Goal: Task Accomplishment & Management: Use online tool/utility

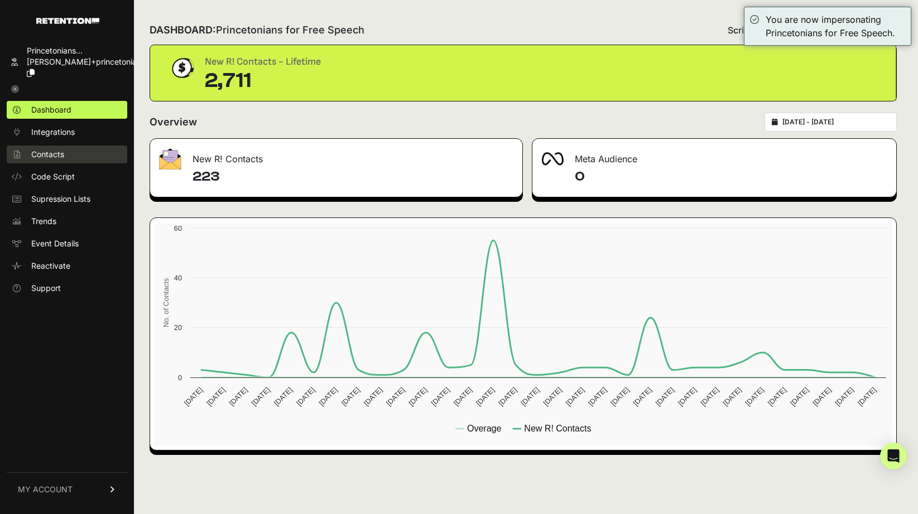
click at [71, 146] on link "Contacts" at bounding box center [67, 155] width 121 height 18
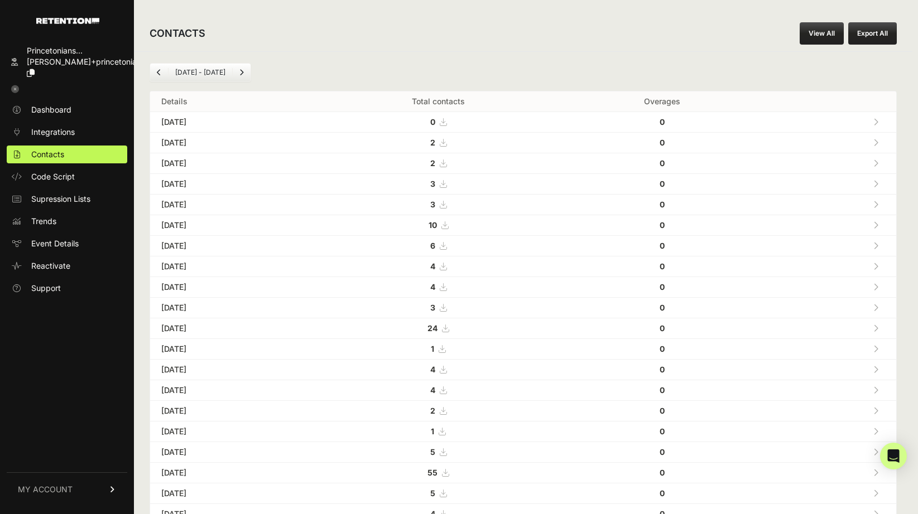
click at [829, 40] on link "View All" at bounding box center [821, 33] width 44 height 22
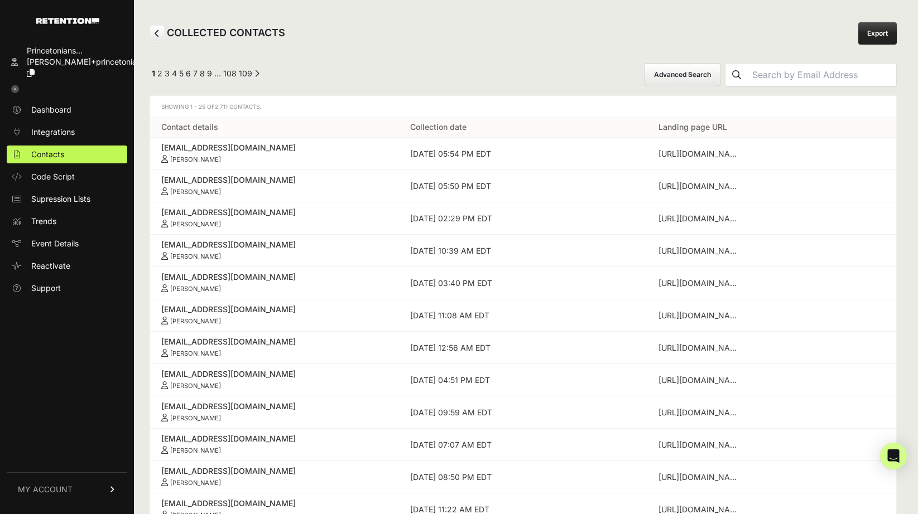
click at [691, 76] on button "Advanced Search" at bounding box center [682, 74] width 76 height 23
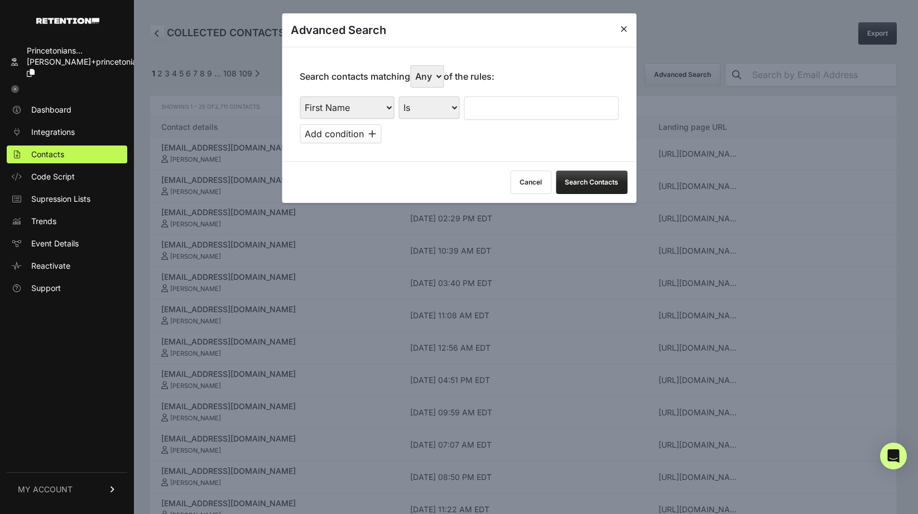
click at [359, 100] on select "First Name Last Name State City Email Email Domain Landing Domain Landing Page …" at bounding box center [347, 108] width 94 height 22
select select "file_date"
click at [300, 97] on select "First Name Last Name State City Email Email Domain Landing Domain Landing Page …" at bounding box center [347, 108] width 94 height 22
click at [437, 117] on select "Is on Is between" at bounding box center [429, 108] width 62 height 22
select select "is_between"
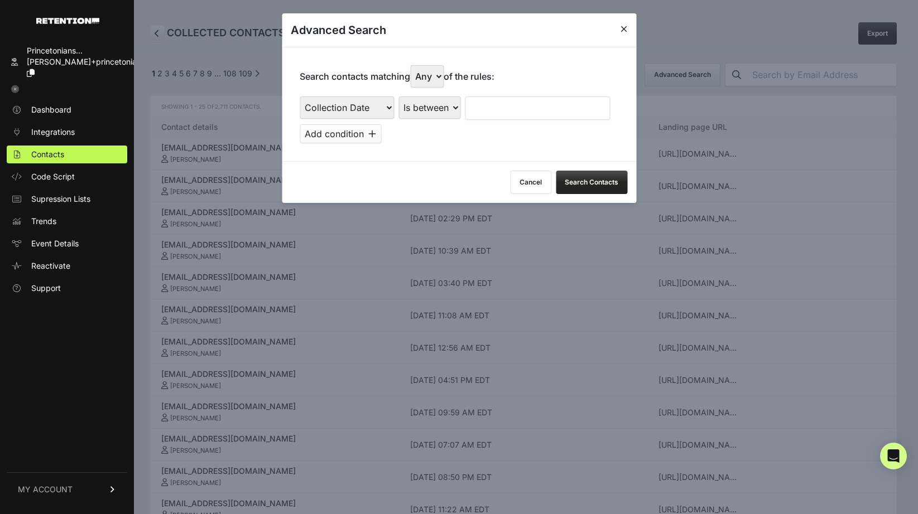
click at [398, 97] on select "Is on Is between" at bounding box center [429, 108] width 62 height 22
click at [481, 111] on input "text" at bounding box center [494, 108] width 59 height 23
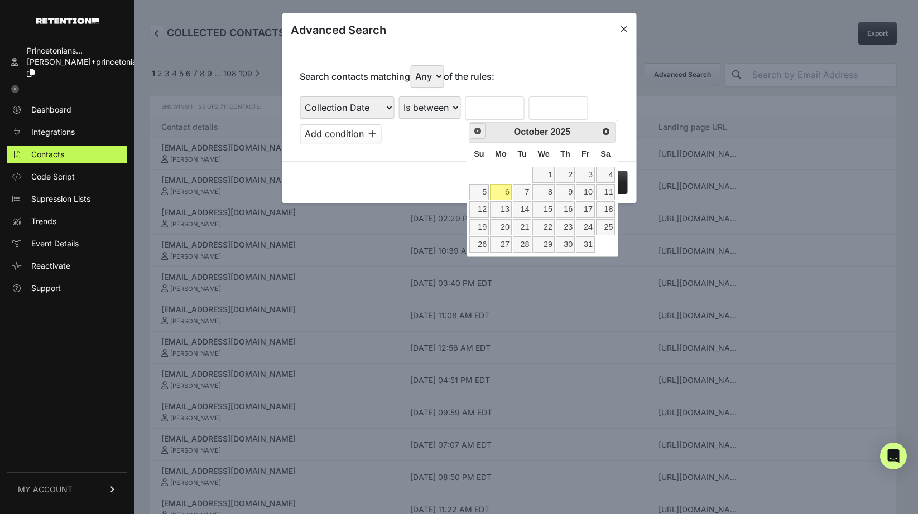
click at [477, 134] on span "Prev" at bounding box center [477, 131] width 9 height 9
click at [502, 247] on link "29" at bounding box center [501, 245] width 22 height 16
type input "09/29/2025"
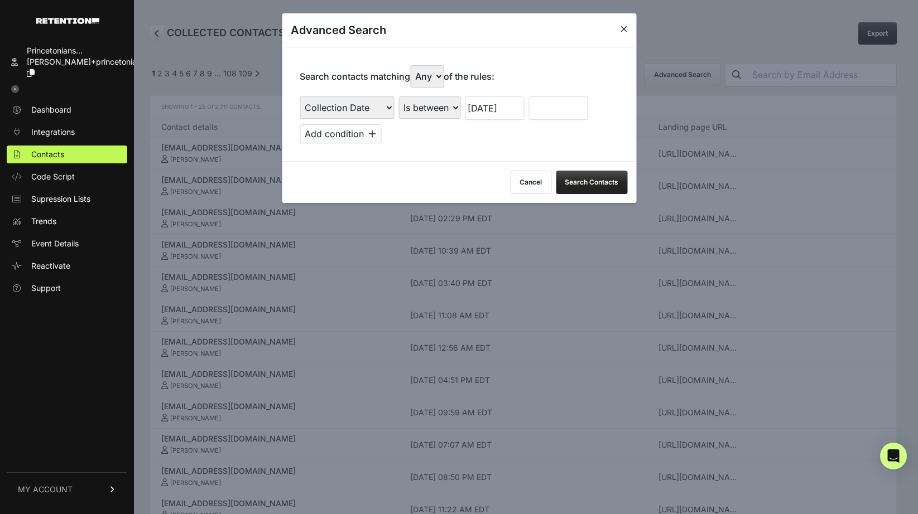
click at [556, 112] on input "text" at bounding box center [557, 108] width 59 height 23
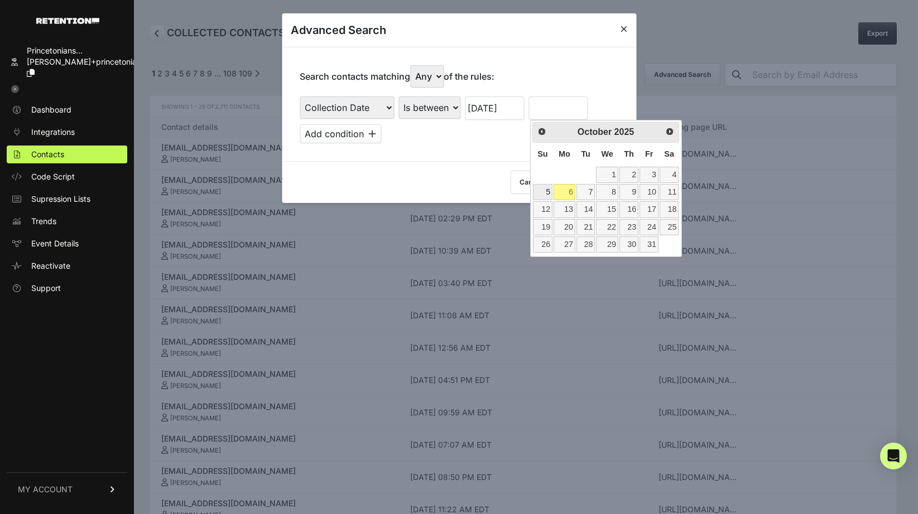
click at [546, 192] on link "5" at bounding box center [543, 192] width 20 height 16
type input "10/05/2025"
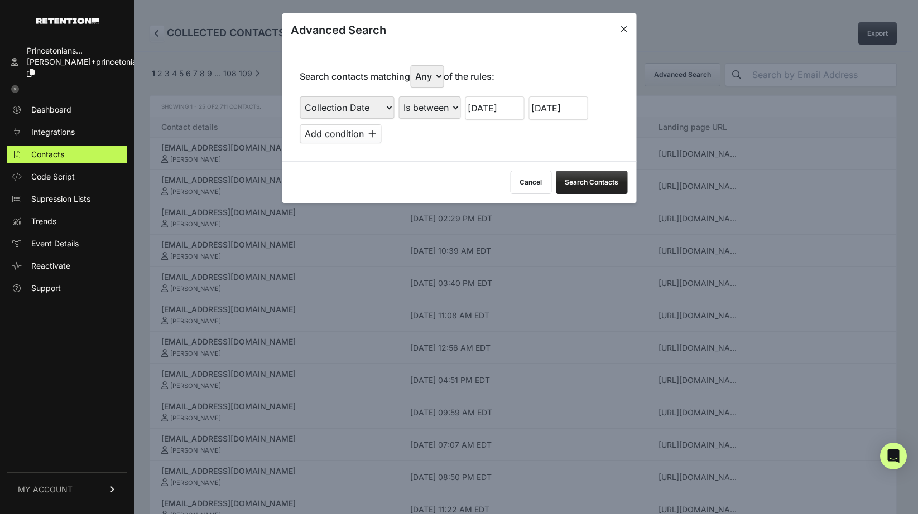
click at [601, 175] on button "Search Contacts" at bounding box center [591, 182] width 71 height 23
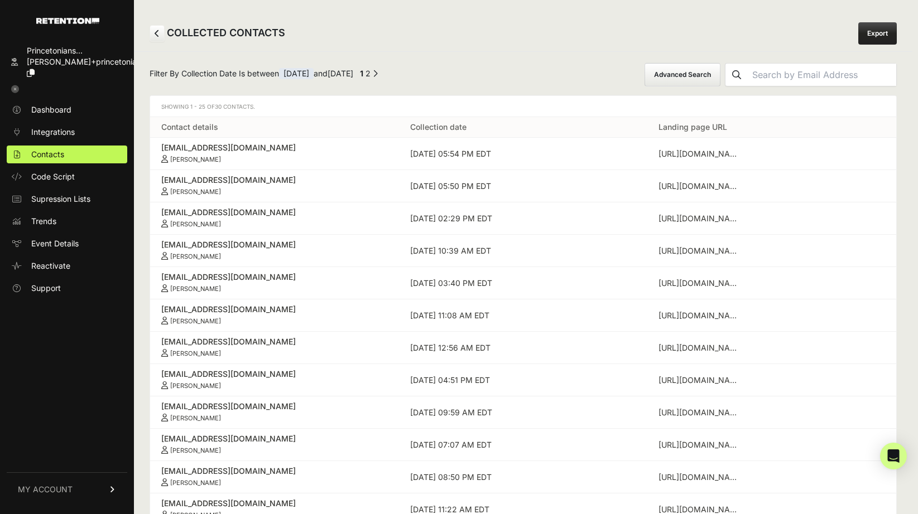
click at [859, 33] on link "Export" at bounding box center [877, 33] width 38 height 22
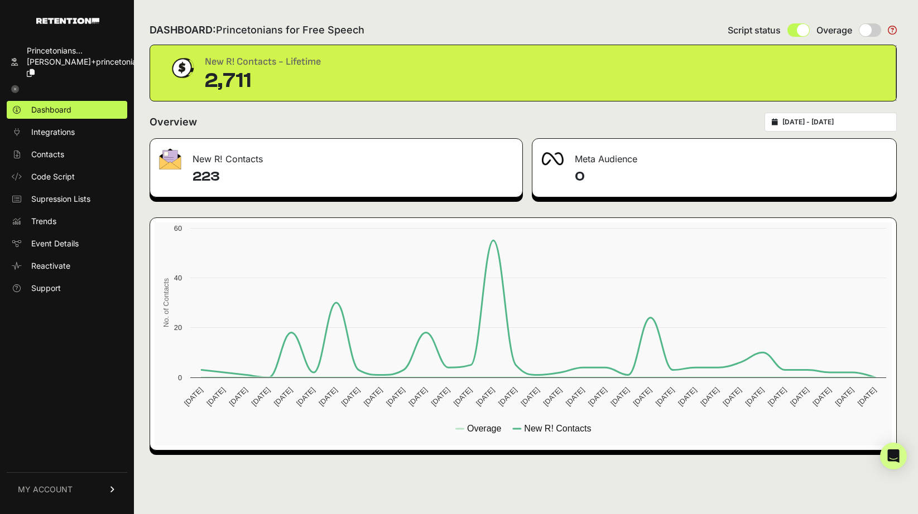
click at [16, 85] on icon at bounding box center [15, 89] width 8 height 8
